Goal: Task Accomplishment & Management: Complete application form

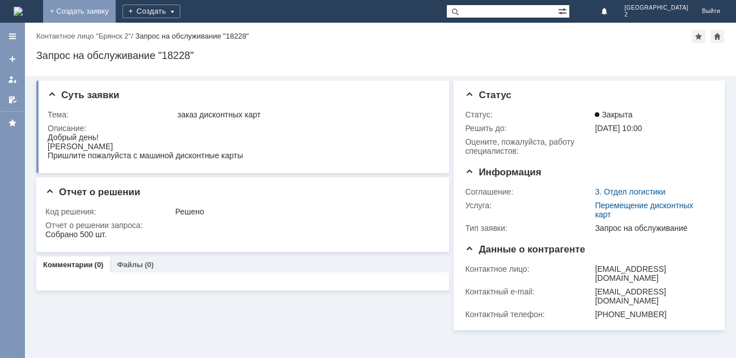
click at [116, 13] on link "+ Создать заявку" at bounding box center [79, 11] width 73 height 23
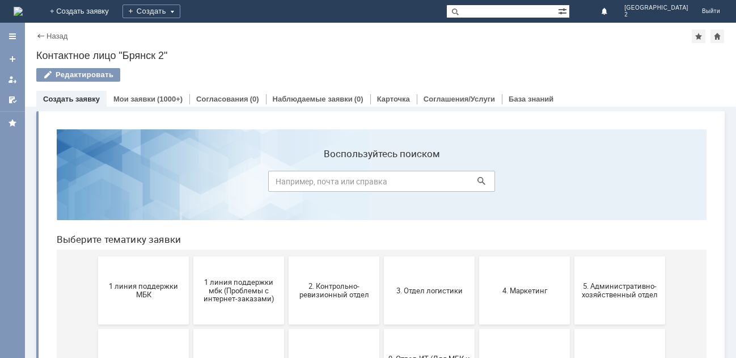
click at [147, 281] on button "1 линия поддержки МБК" at bounding box center [143, 290] width 91 height 68
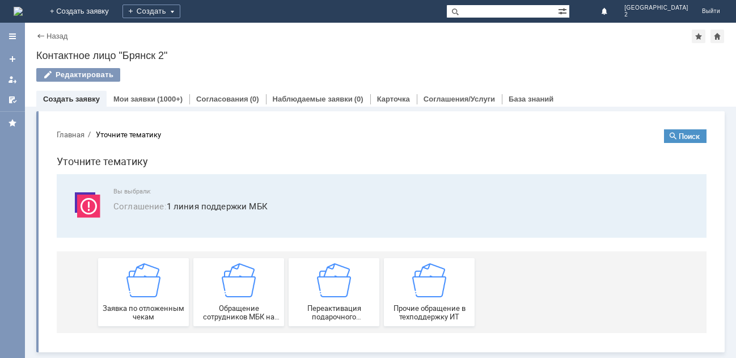
click at [147, 281] on img at bounding box center [143, 280] width 34 height 34
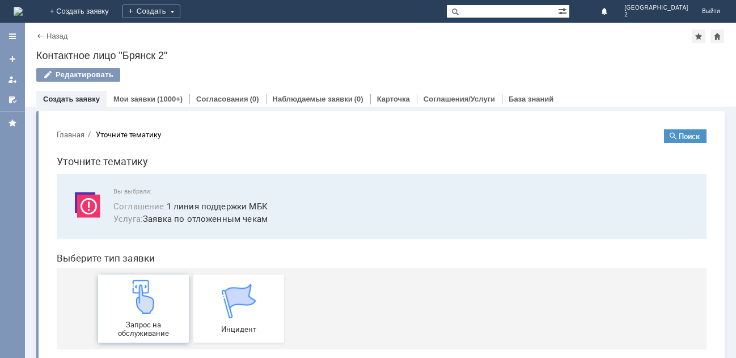
click at [147, 287] on img at bounding box center [143, 296] width 34 height 34
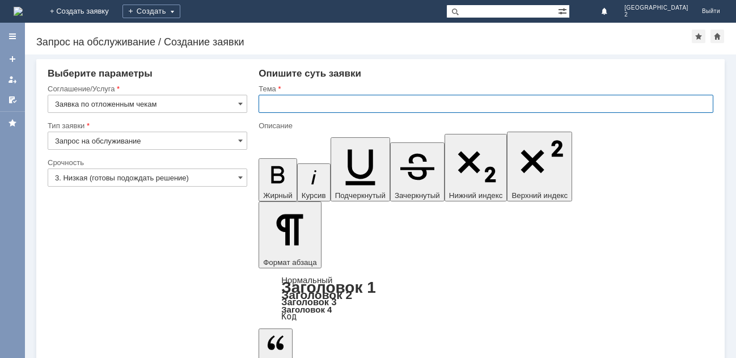
click at [286, 104] on input "text" at bounding box center [485, 104] width 454 height 18
type input "отл чек Бр2"
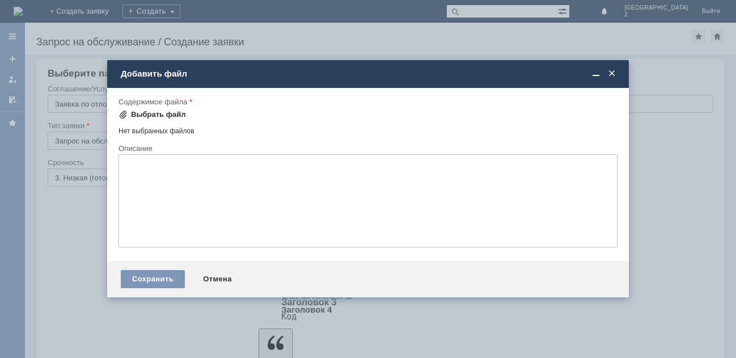
click at [169, 112] on div "Выбрать файл" at bounding box center [158, 114] width 55 height 9
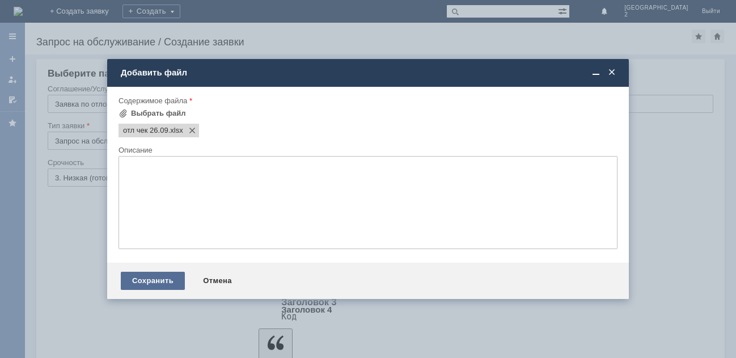
click at [158, 286] on div "Сохранить" at bounding box center [153, 280] width 64 height 18
